Goal: Obtain resource: Obtain resource

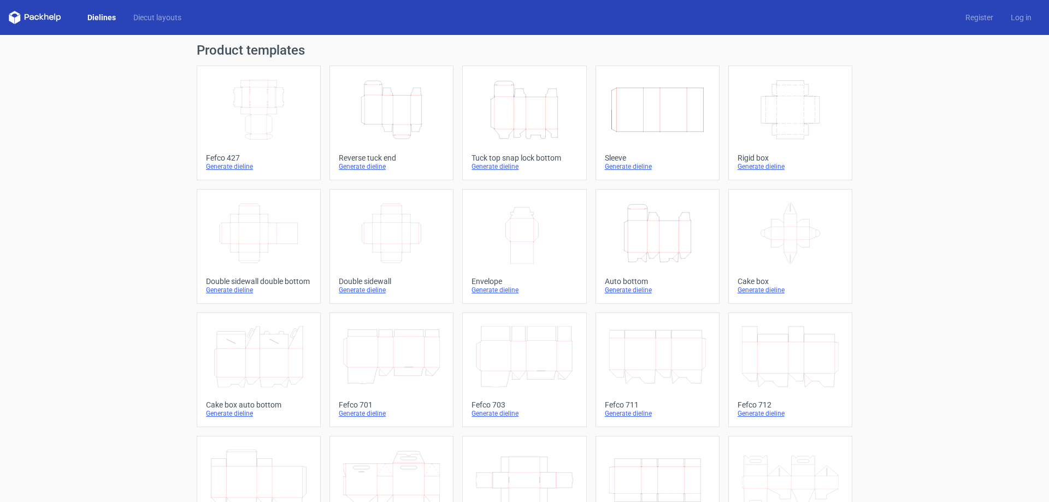
click at [415, 247] on icon "Width Depth Height" at bounding box center [391, 233] width 97 height 61
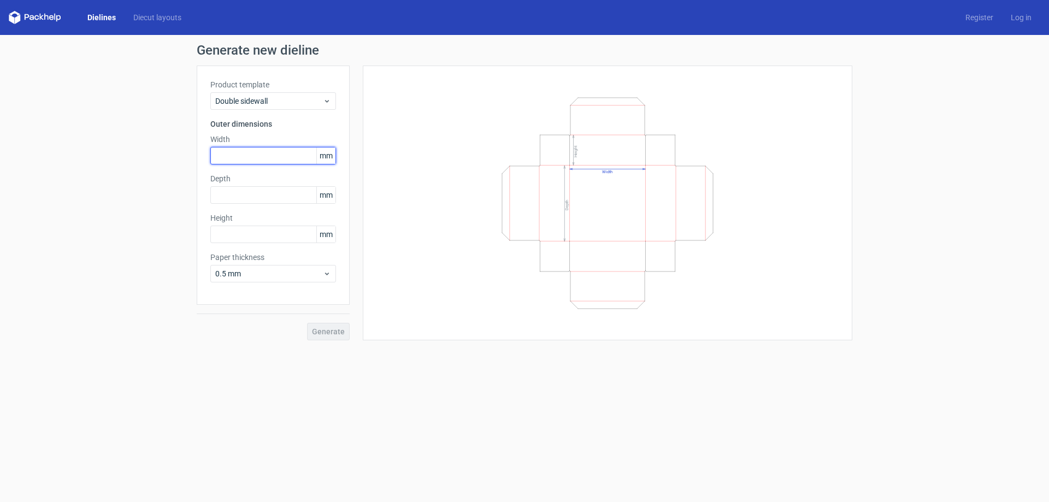
click at [251, 156] on input "text" at bounding box center [273, 155] width 126 height 17
click at [267, 151] on input "text" at bounding box center [273, 155] width 126 height 17
type input "139"
type input "198"
type input "50"
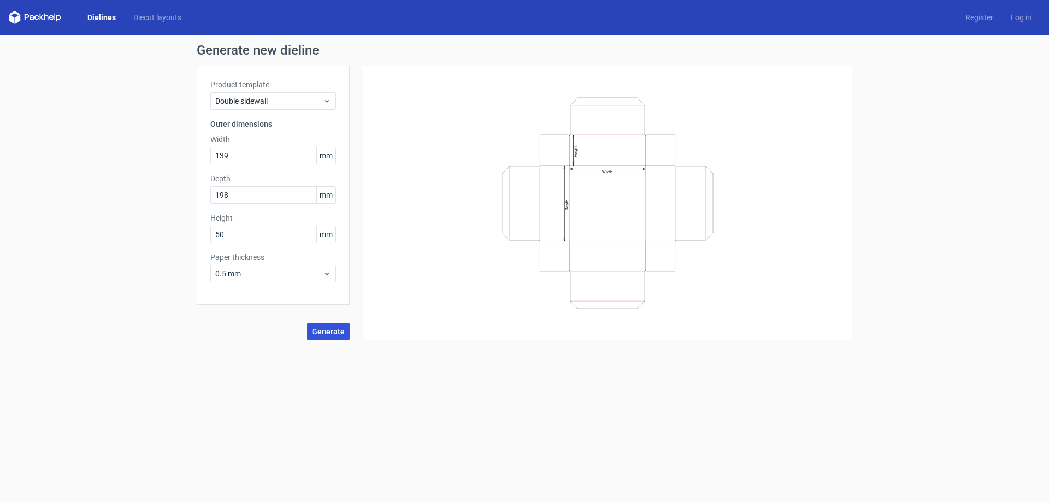
click at [335, 331] on span "Generate" at bounding box center [328, 332] width 33 height 8
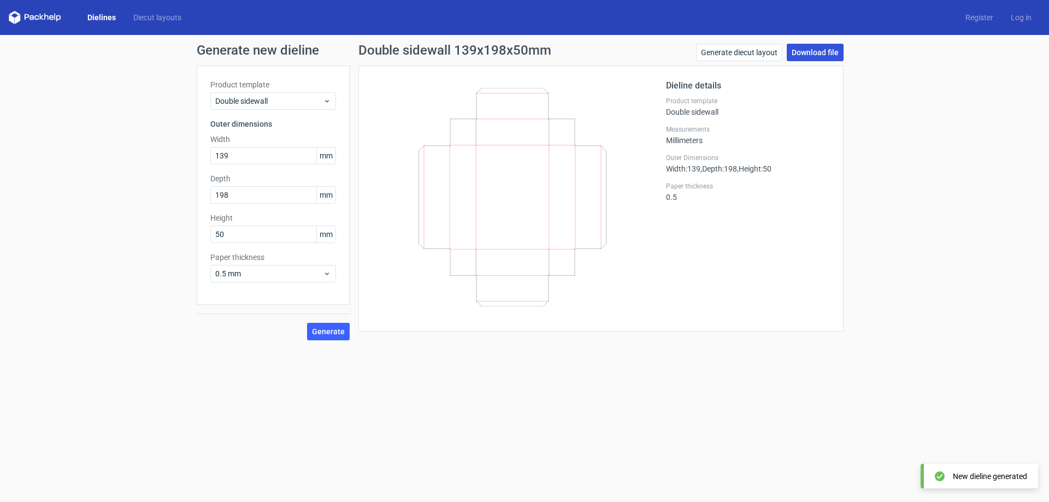
click at [814, 48] on link "Download file" at bounding box center [814, 52] width 57 height 17
